Goal: Connect with others: Connect with other users

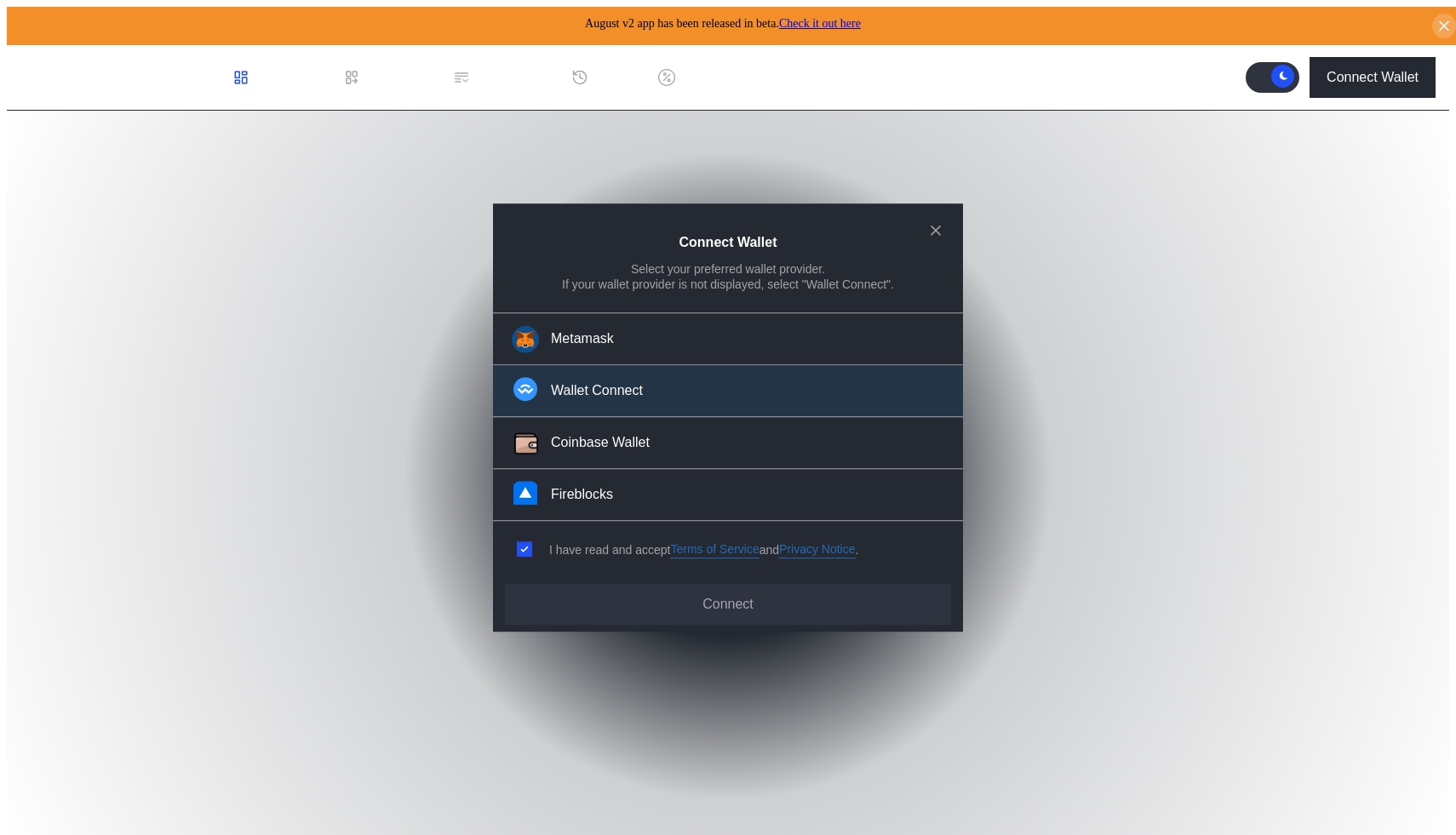
click at [700, 393] on button "Wallet Connect" at bounding box center [728, 392] width 470 height 52
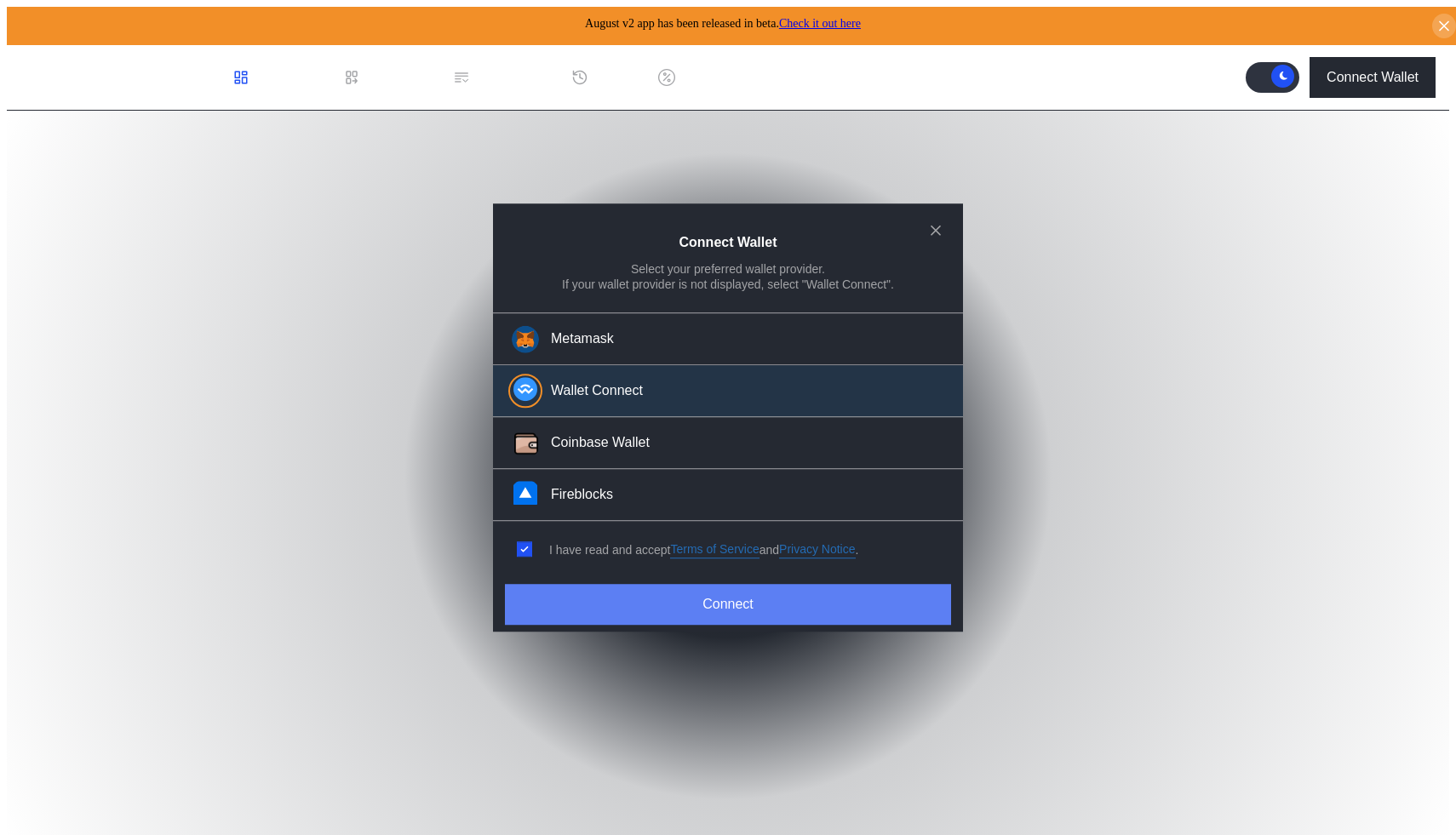
click at [744, 606] on button "Connect" at bounding box center [728, 605] width 446 height 41
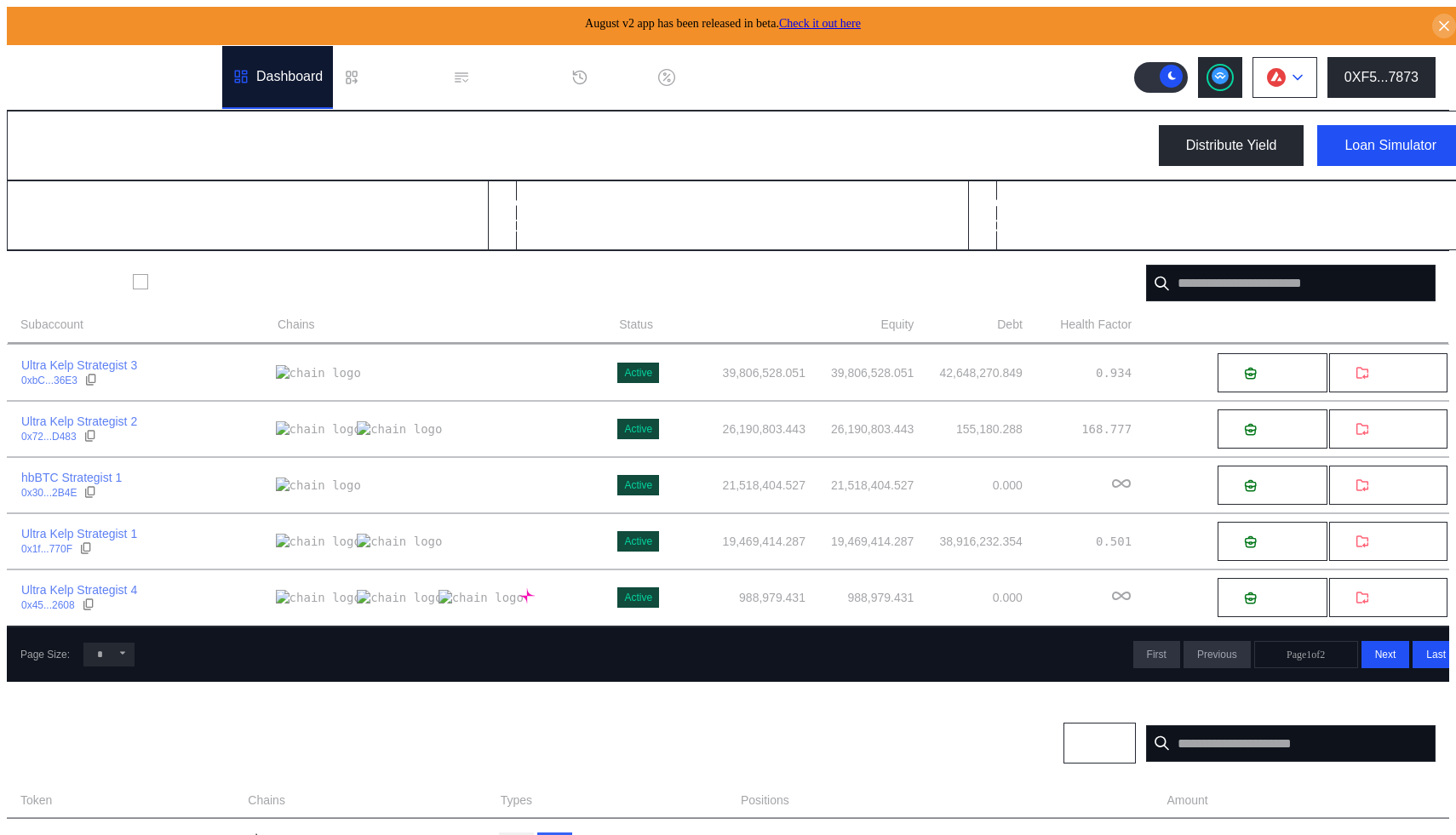
click at [1318, 64] on button at bounding box center [1285, 77] width 65 height 41
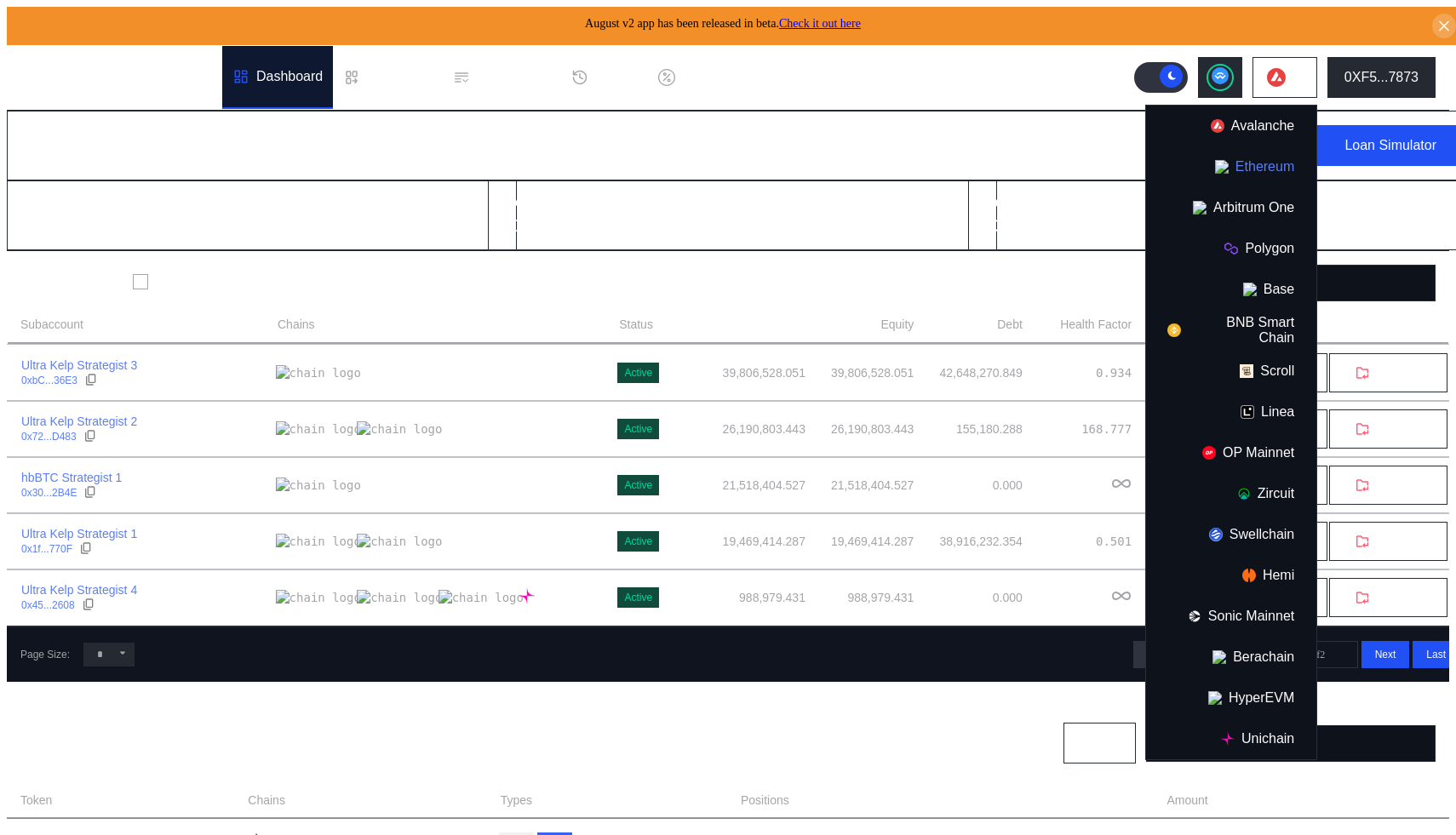
click at [1283, 158] on button "Ethereum" at bounding box center [1232, 167] width 170 height 41
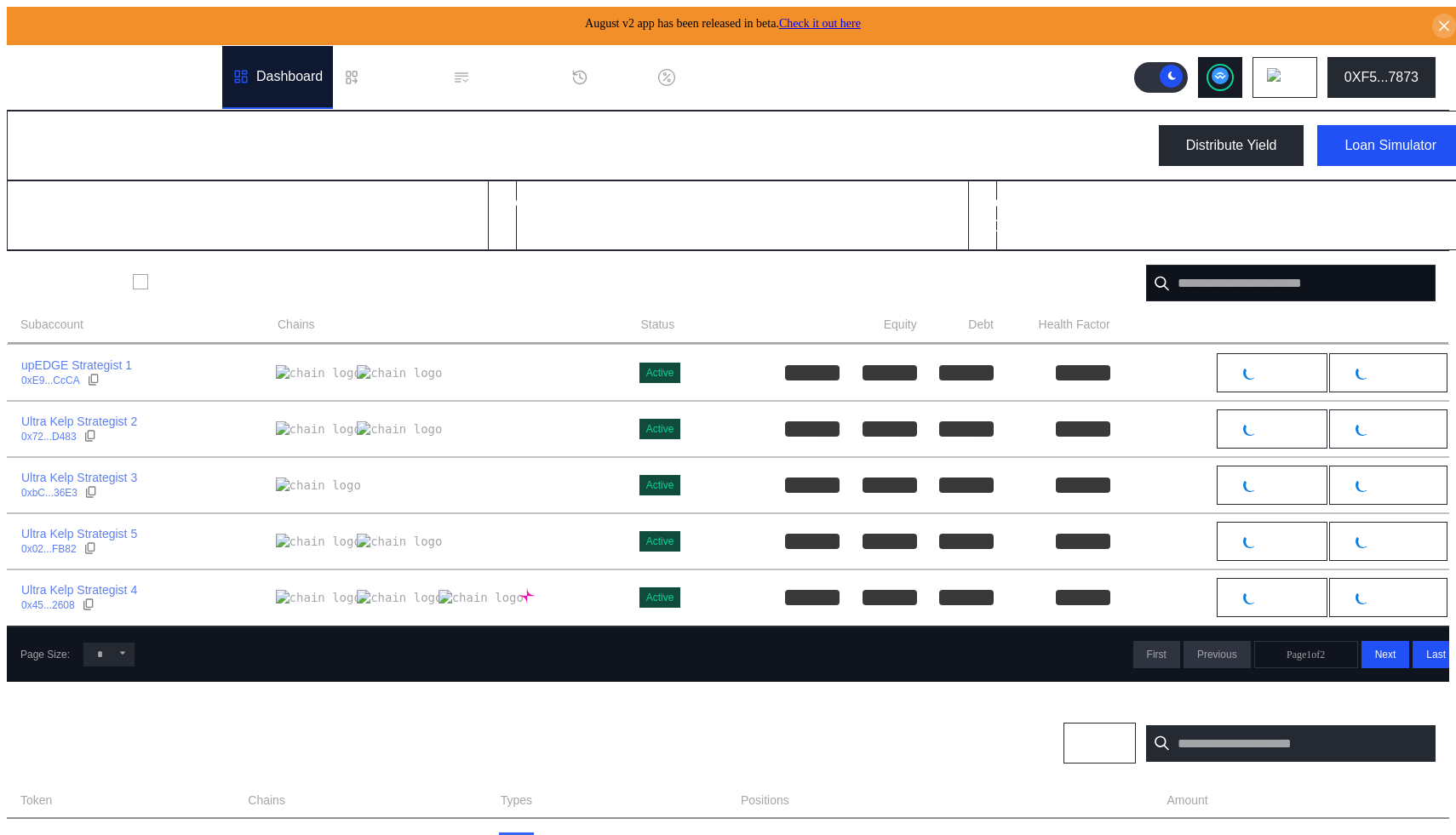
click at [1243, 64] on button at bounding box center [1220, 77] width 44 height 41
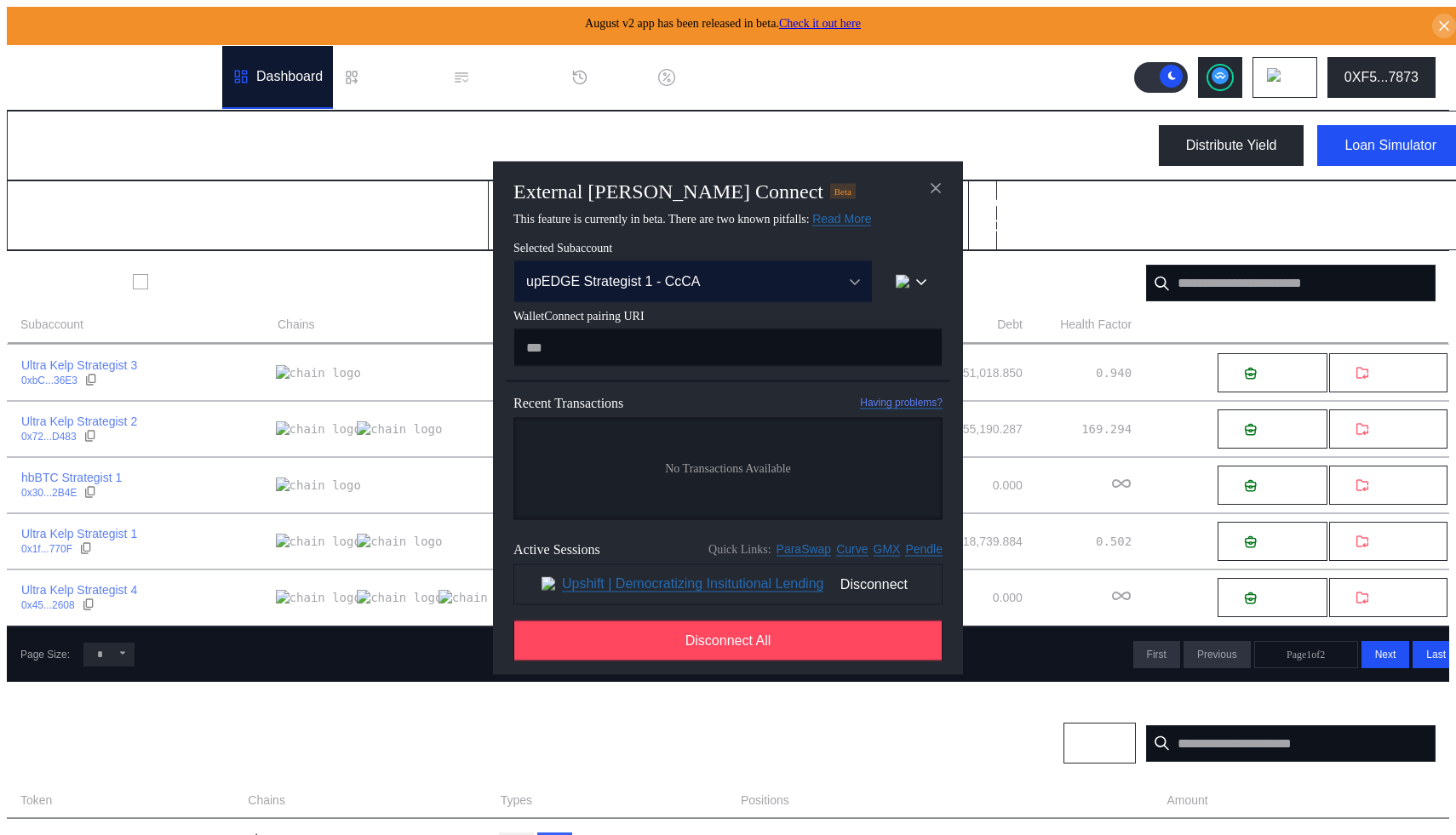
click at [681, 281] on div "upEDGE Strategist 1 - CcCA" at bounding box center [676, 281] width 298 height 16
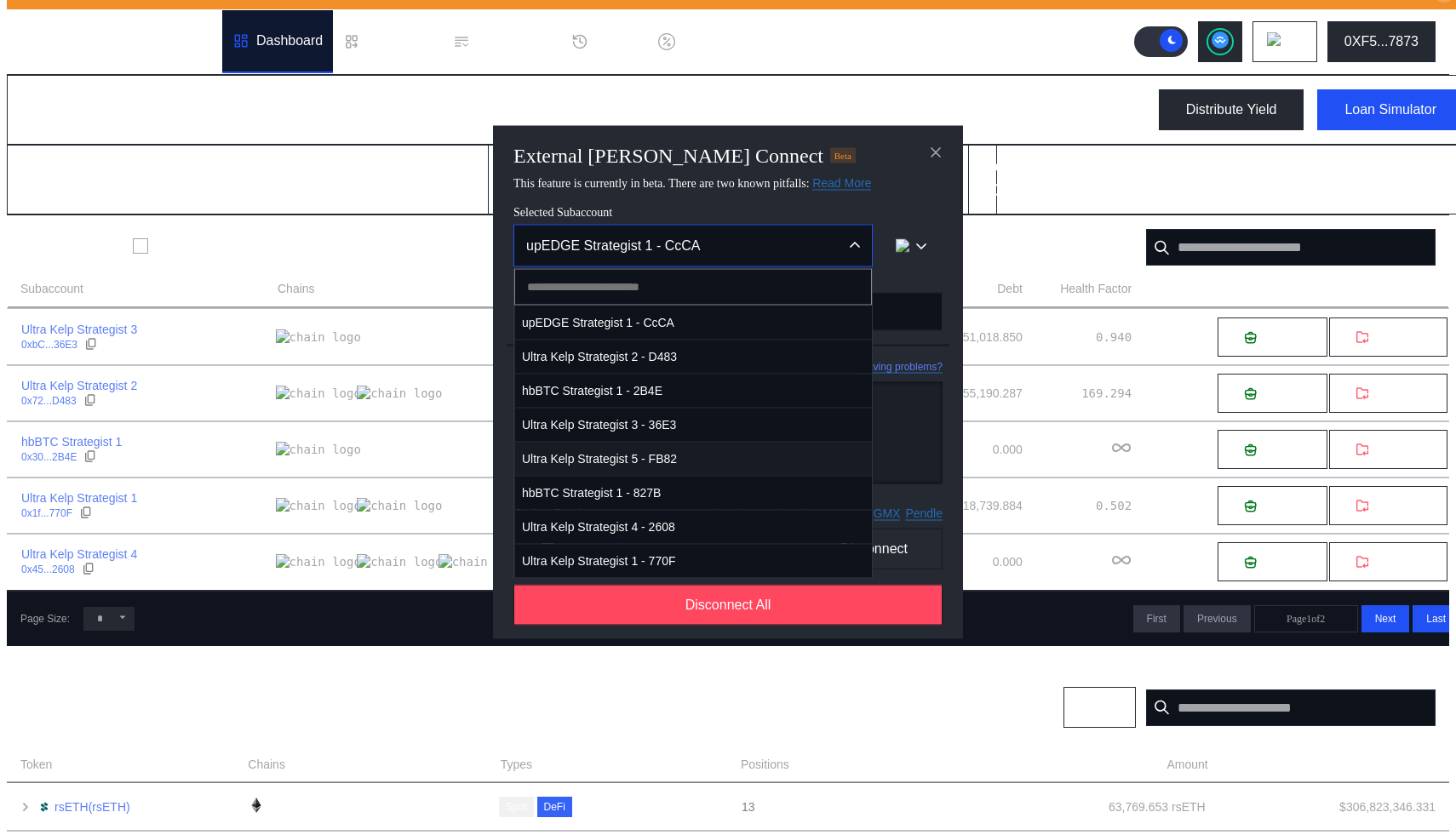
scroll to position [46, 0]
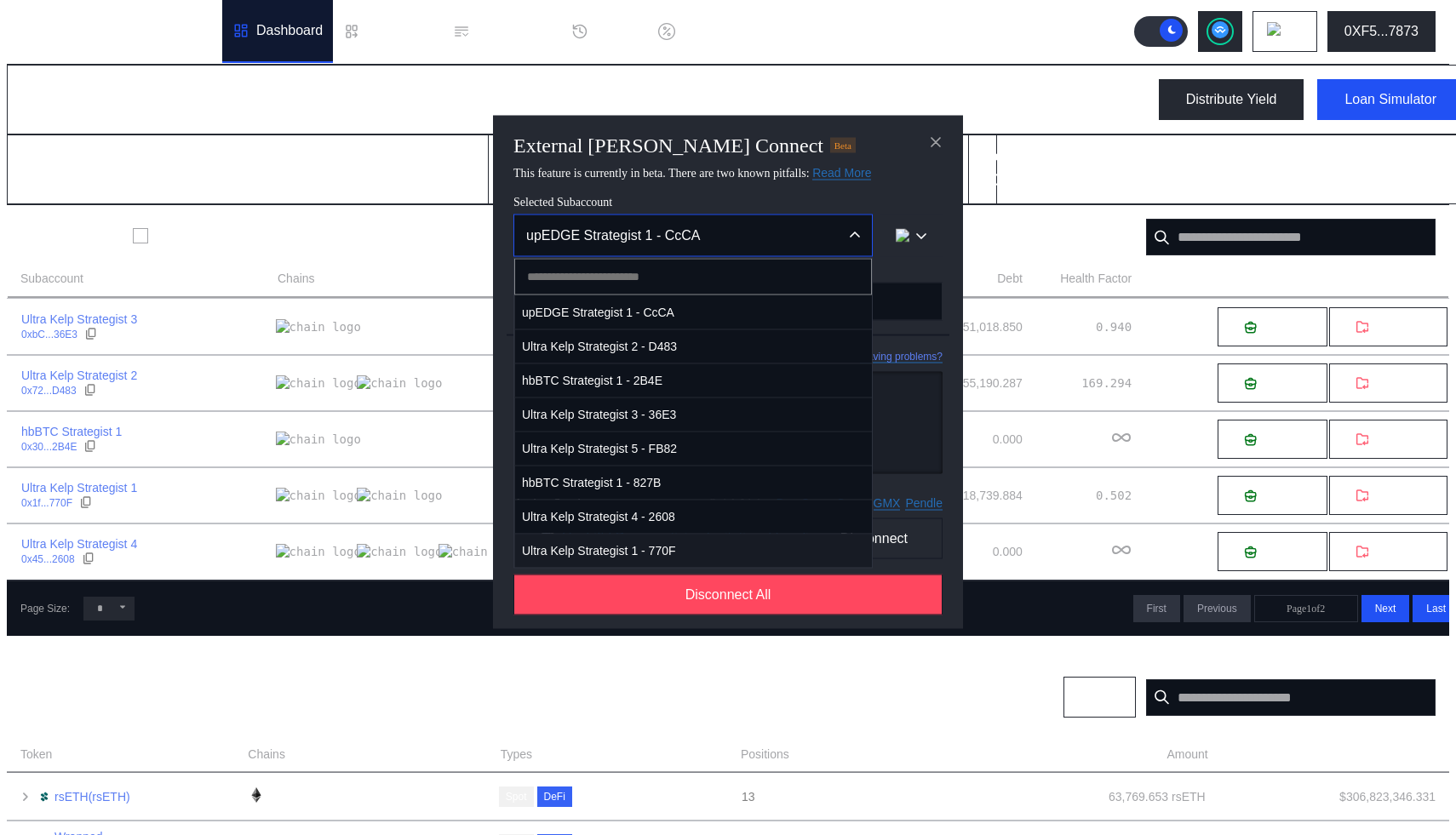
click at [708, 568] on span "Ultra Kelp Strategist 1 - 770F" at bounding box center [693, 550] width 356 height 35
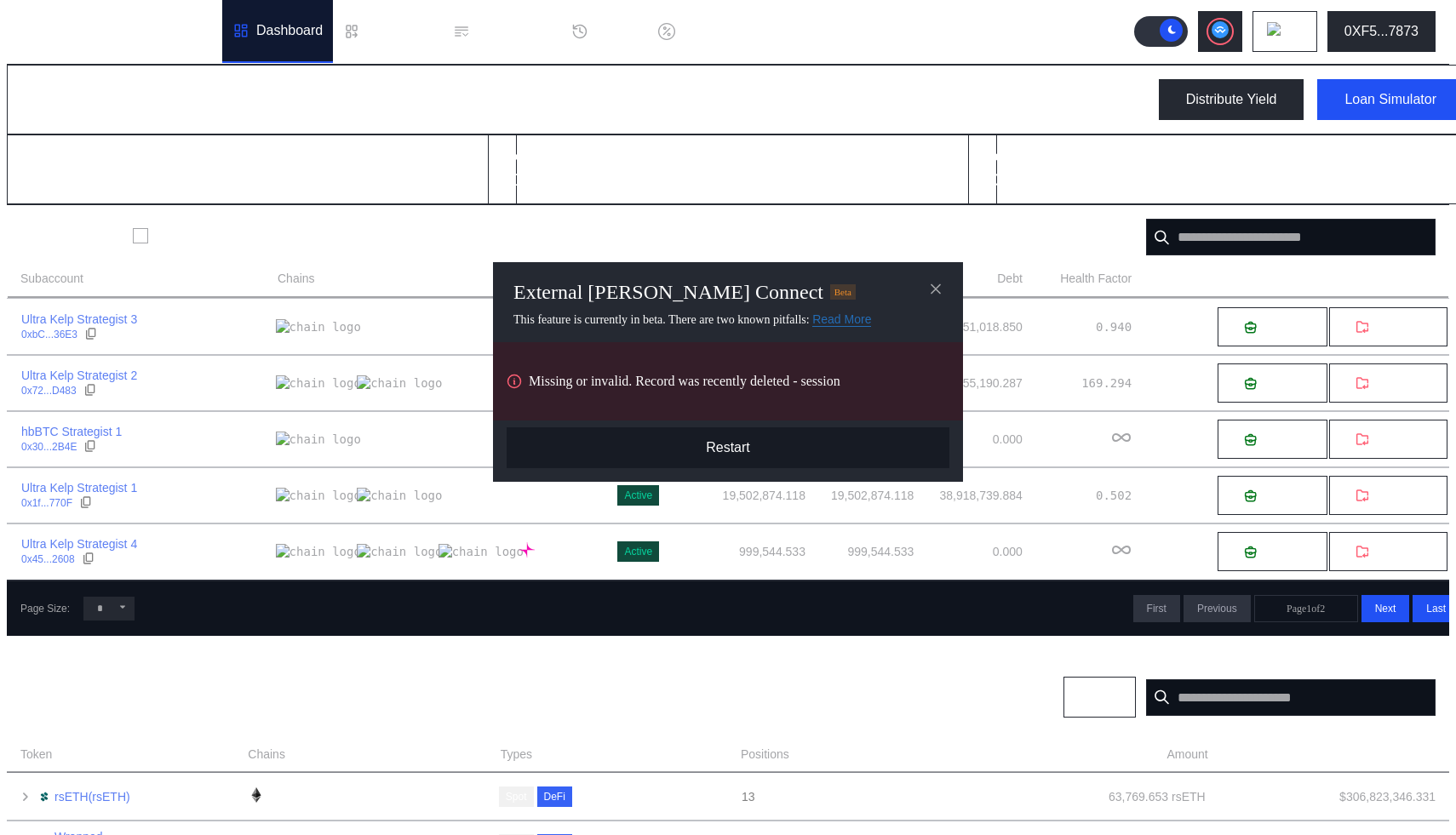
click at [740, 468] on button "Restart" at bounding box center [728, 448] width 443 height 41
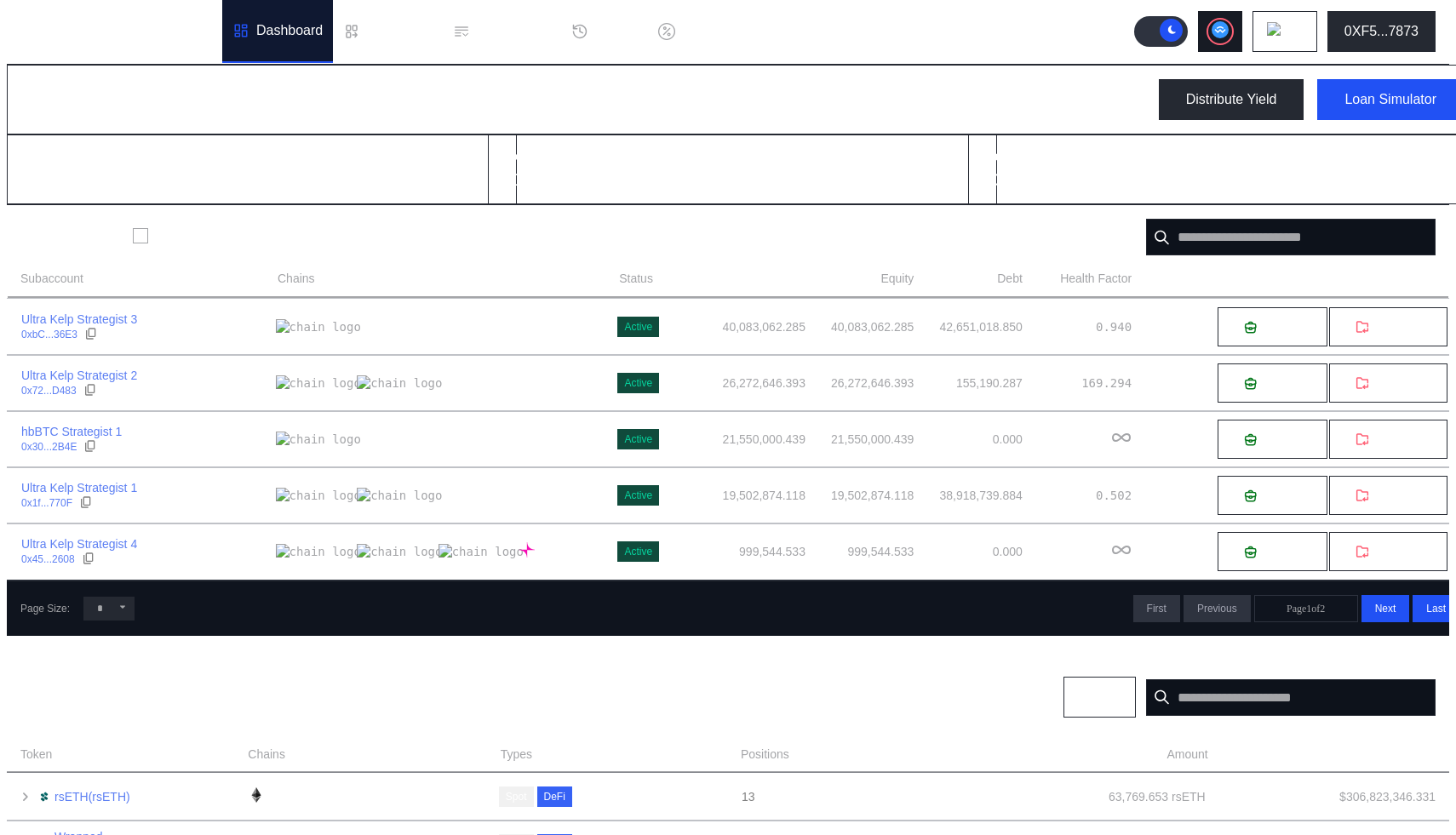
click at [1243, 31] on button at bounding box center [1220, 31] width 44 height 41
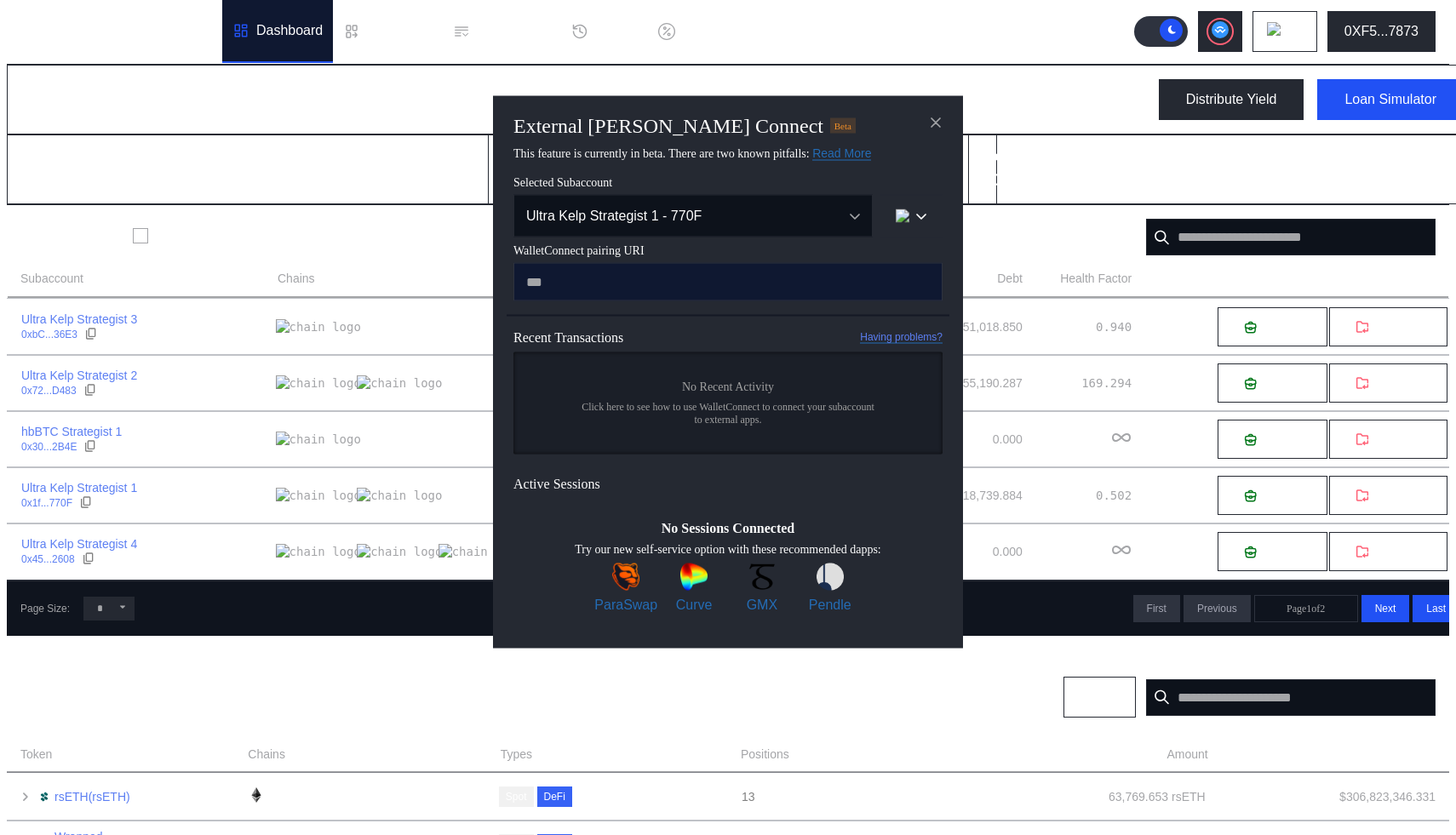
click at [749, 301] on input "modal" at bounding box center [728, 281] width 429 height 38
type input "**********"
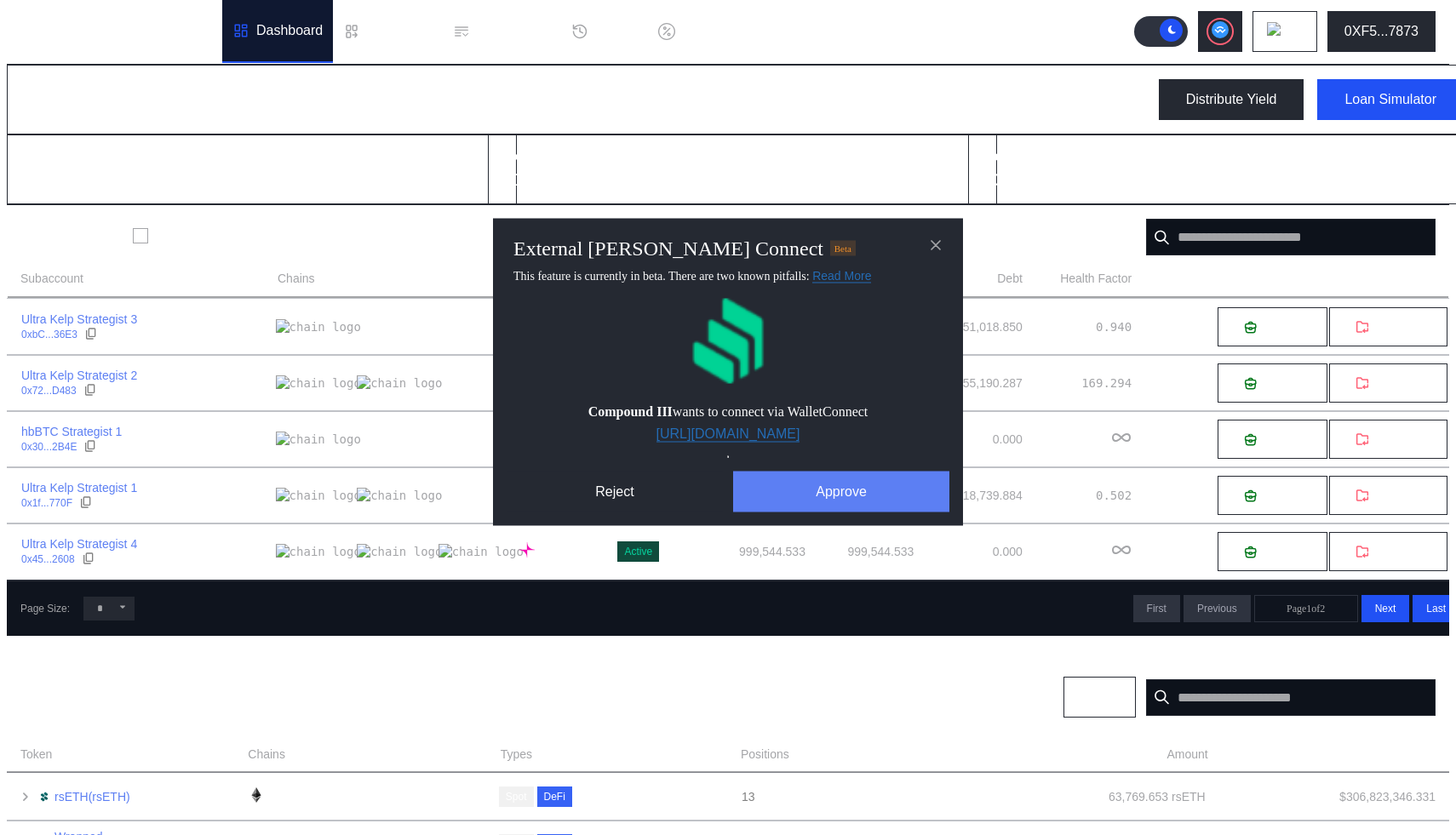
click at [808, 512] on button "Approve" at bounding box center [841, 491] width 216 height 41
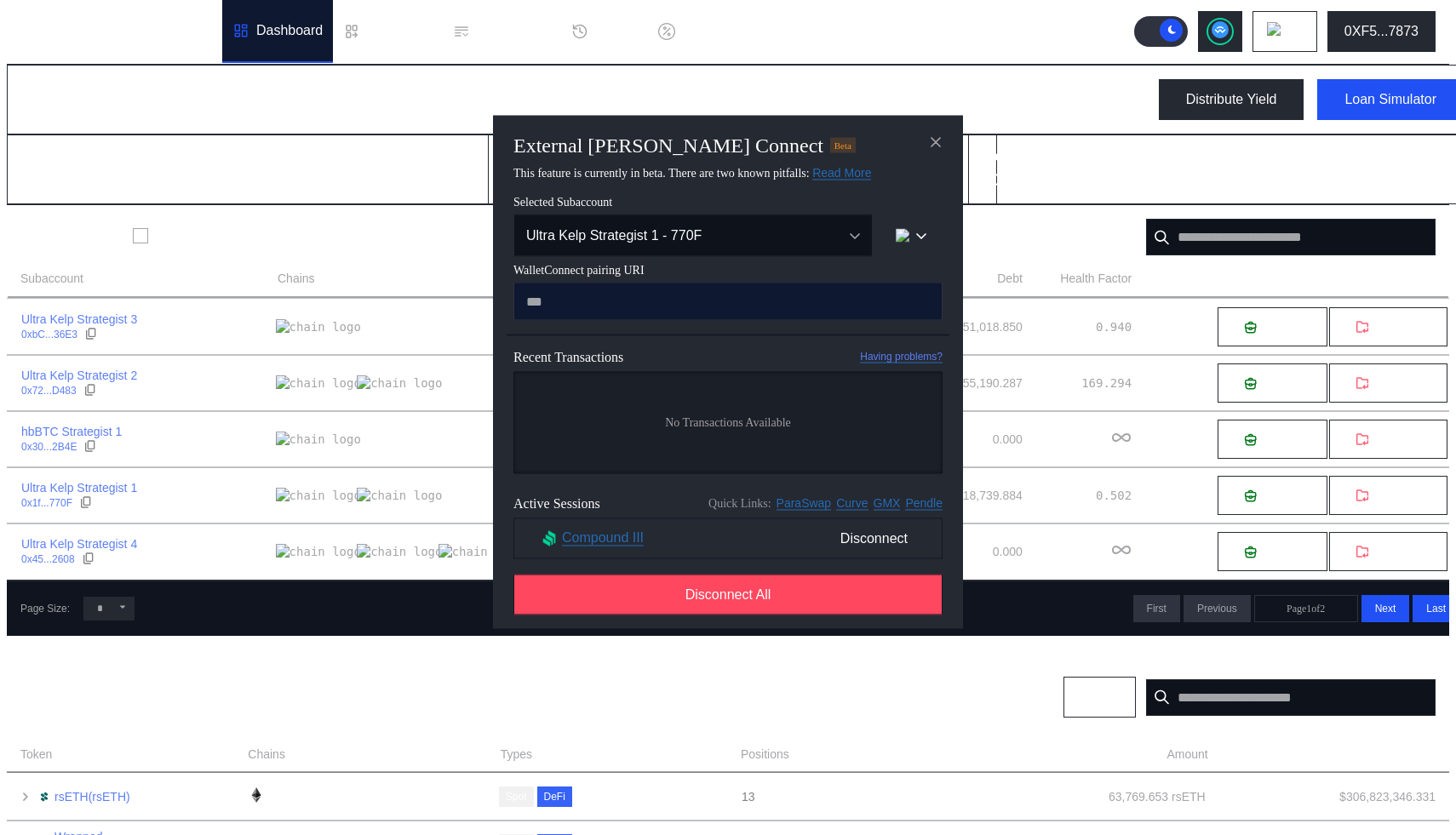
click at [622, 320] on input "modal" at bounding box center [728, 301] width 429 height 38
paste input "**********"
type input "**********"
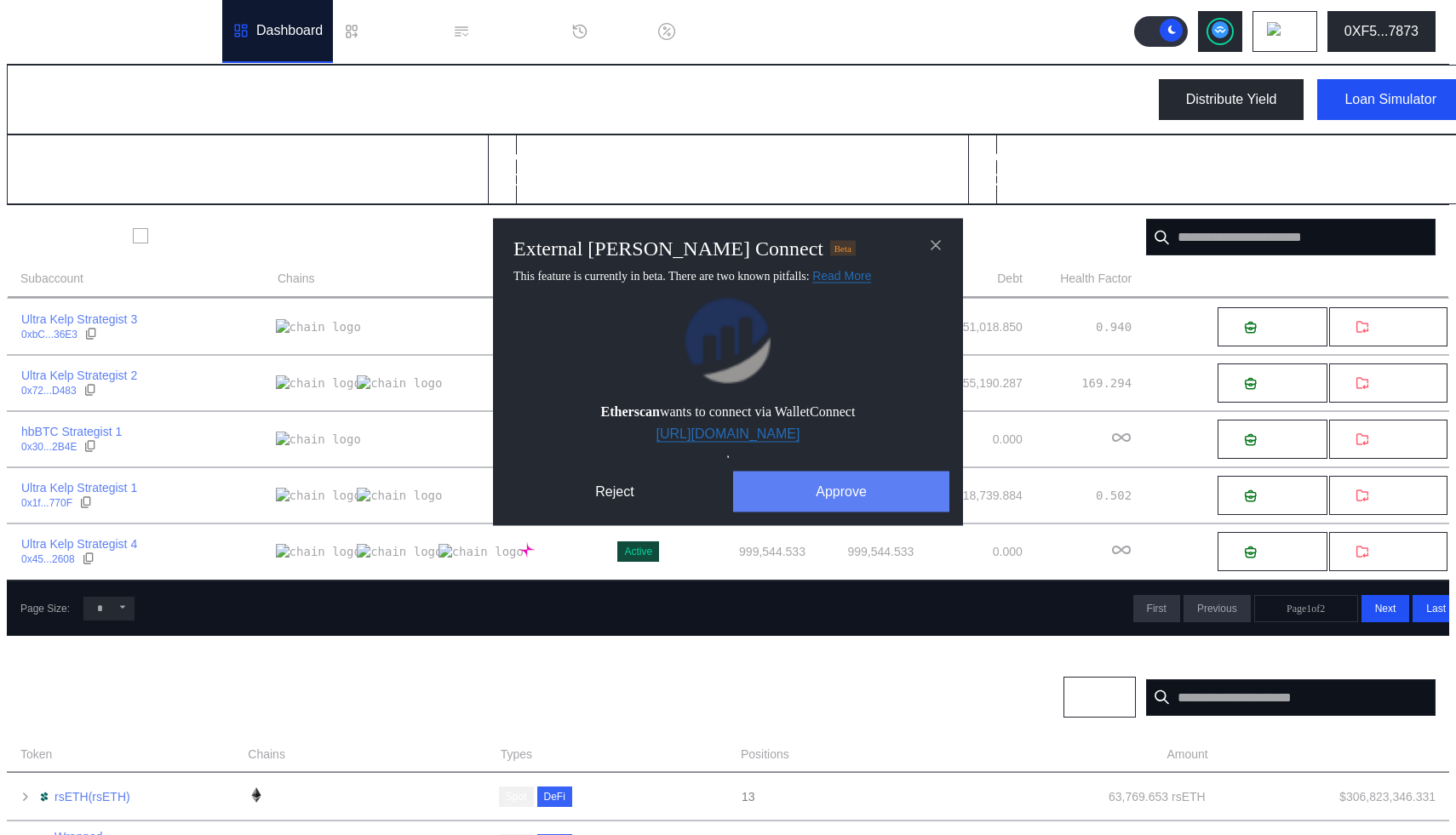
click at [828, 512] on button "Approve" at bounding box center [841, 491] width 216 height 41
